Goal: Information Seeking & Learning: Learn about a topic

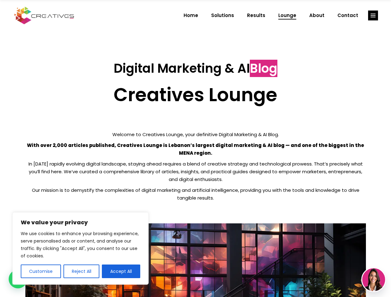
click at [195, 149] on p "With over 2,000 articles published, Creatives Lounge is Lebanon’s largest digit…" at bounding box center [195, 148] width 341 height 15
click at [41, 271] on button "Customise" at bounding box center [41, 272] width 40 height 14
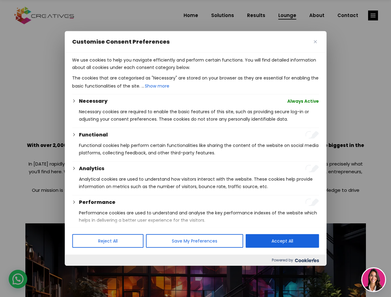
click at [81, 271] on div at bounding box center [195, 148] width 391 height 297
click at [121, 71] on p "We use cookies to help you navigate efficiently and perform certain functions. …" at bounding box center [195, 63] width 247 height 15
click at [373, 15] on div at bounding box center [195, 148] width 391 height 297
click at [374, 280] on img at bounding box center [373, 279] width 23 height 23
